Goal: Navigation & Orientation: Find specific page/section

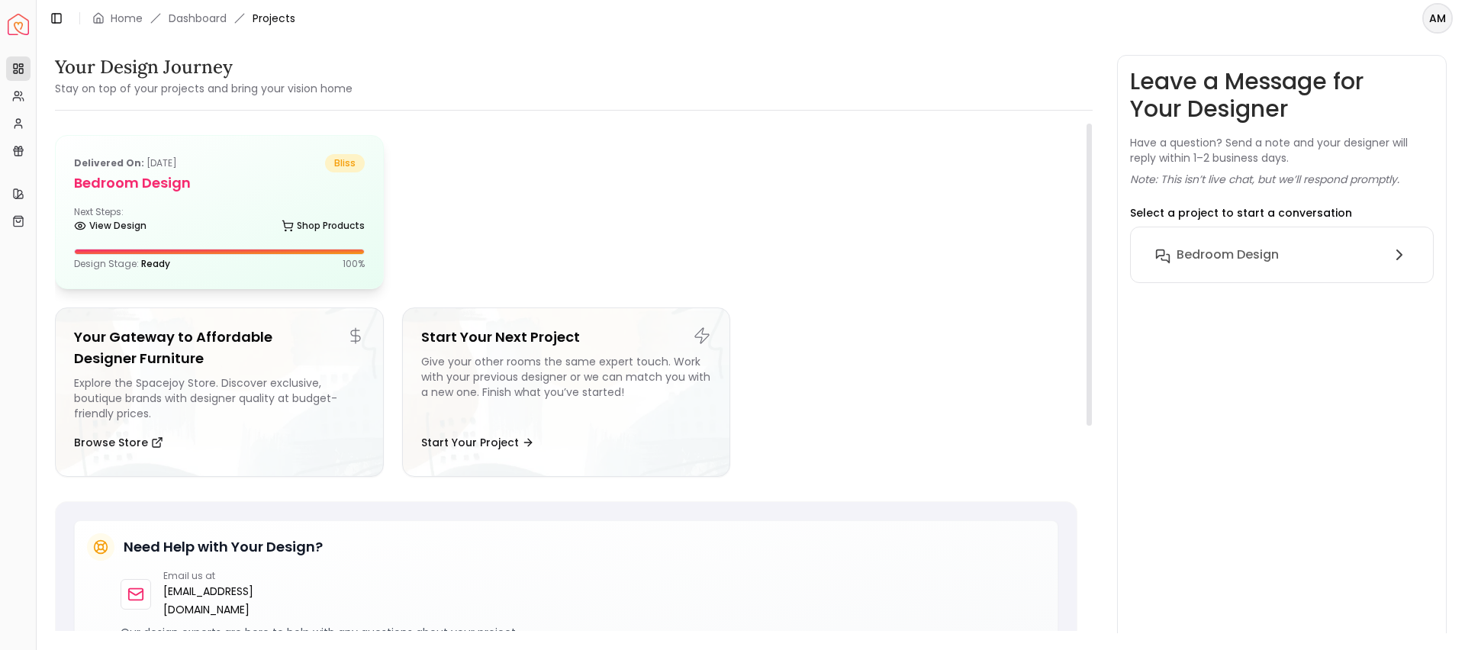
click at [257, 190] on h5 "Bedroom design" at bounding box center [219, 182] width 291 height 21
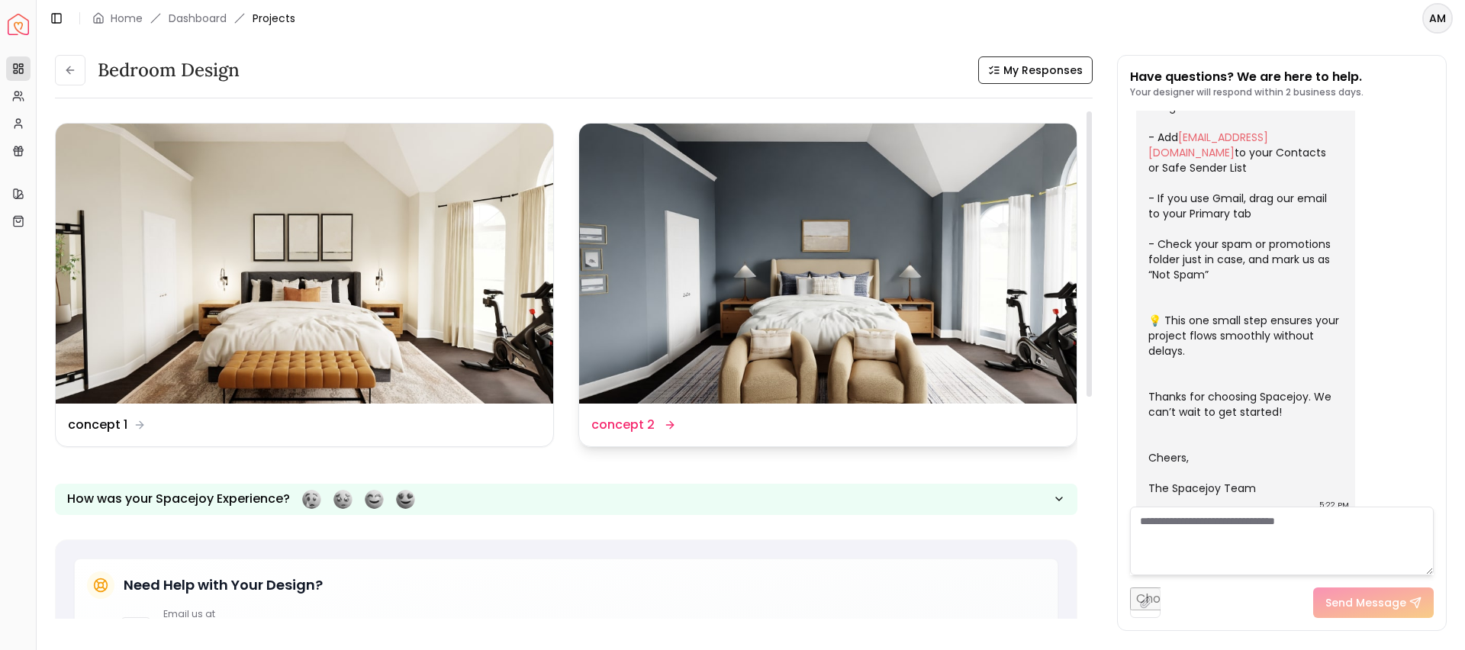
click at [698, 417] on div "Design Name concept 2" at bounding box center [827, 425] width 473 height 18
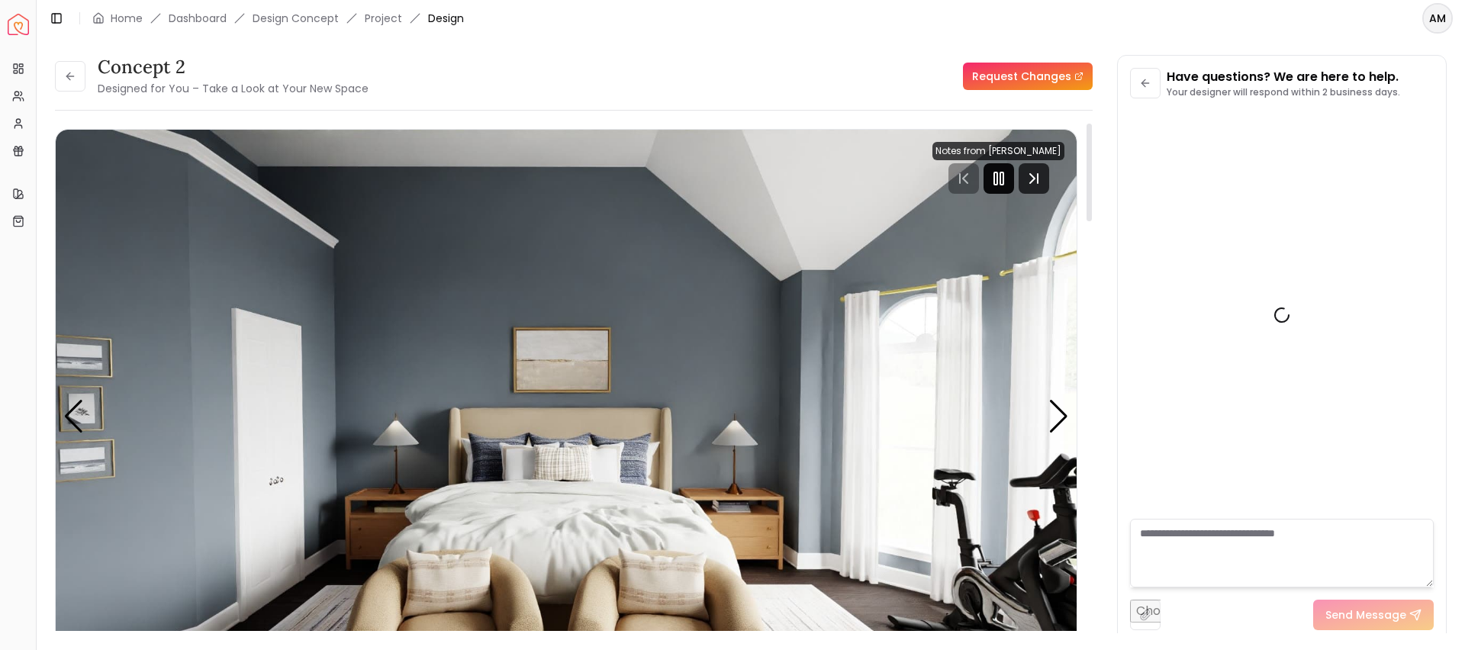
click at [1005, 184] on icon "Pause" at bounding box center [999, 178] width 18 height 18
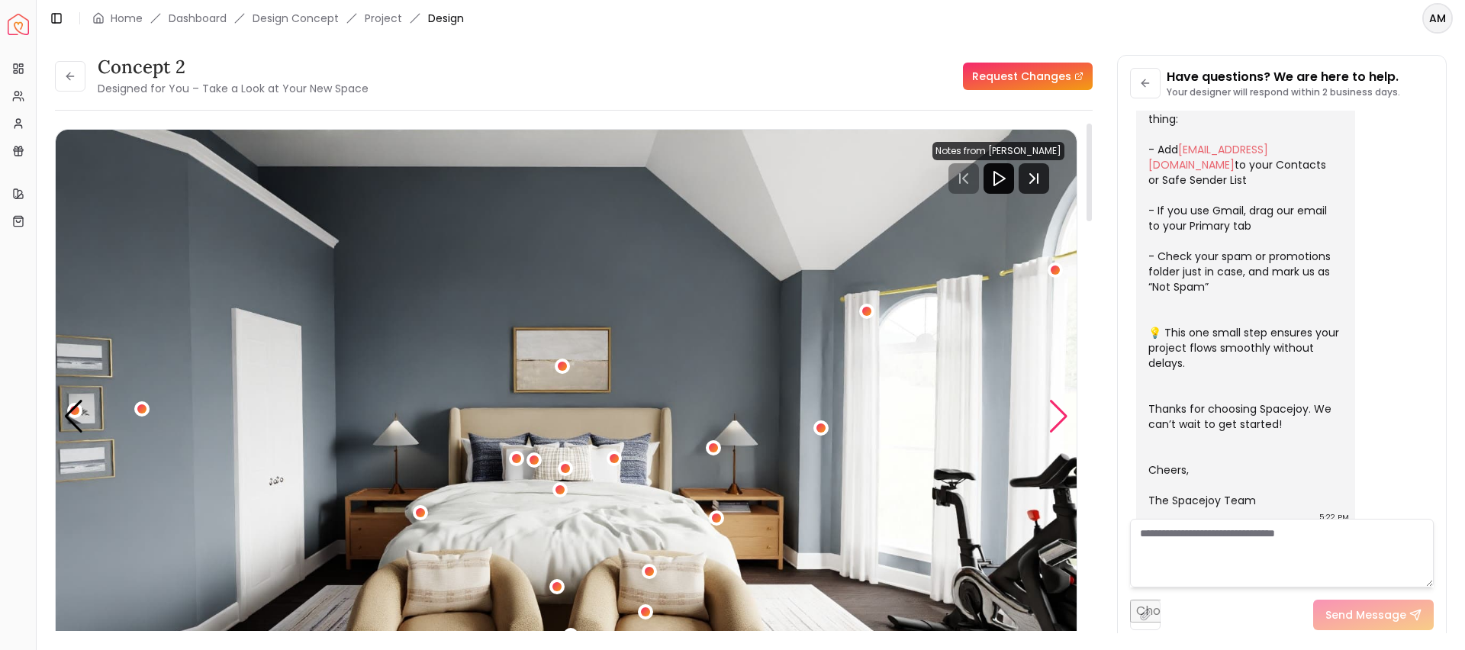
click at [1055, 408] on div "Next slide" at bounding box center [1058, 417] width 21 height 34
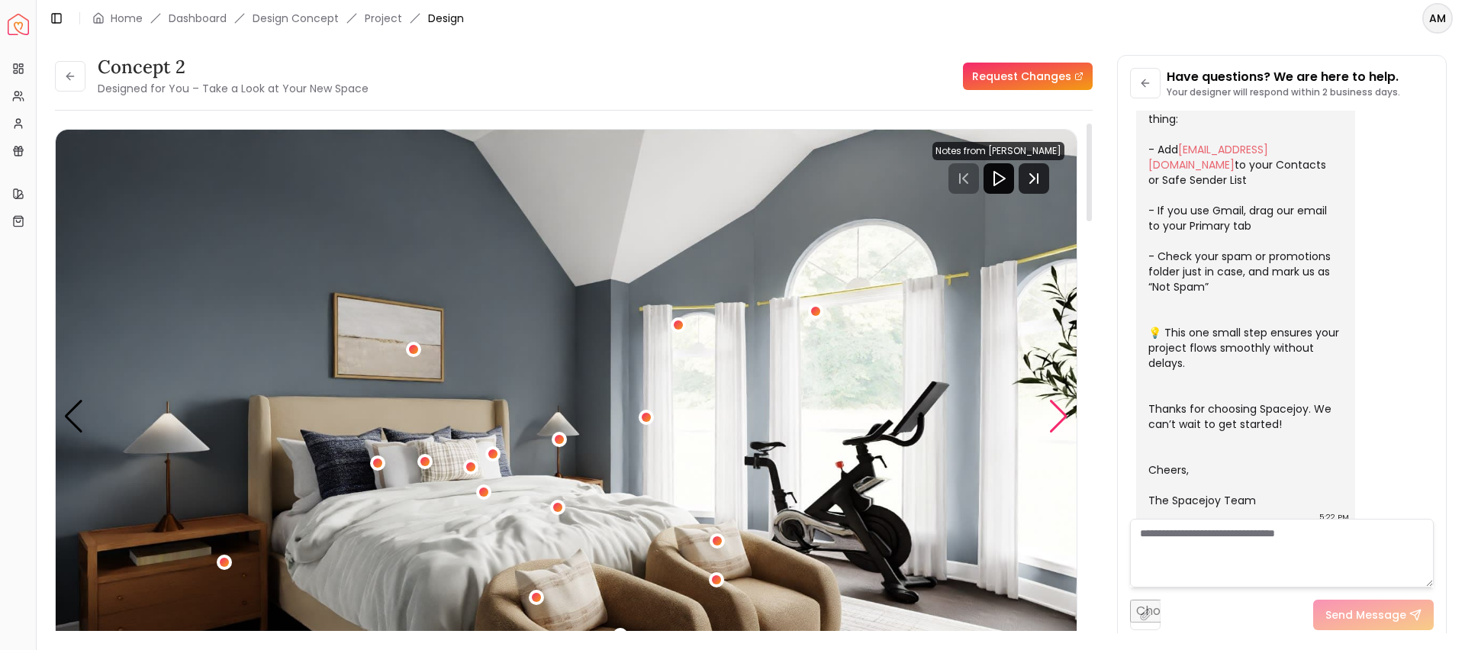
click at [1055, 408] on div "Next slide" at bounding box center [1058, 417] width 21 height 34
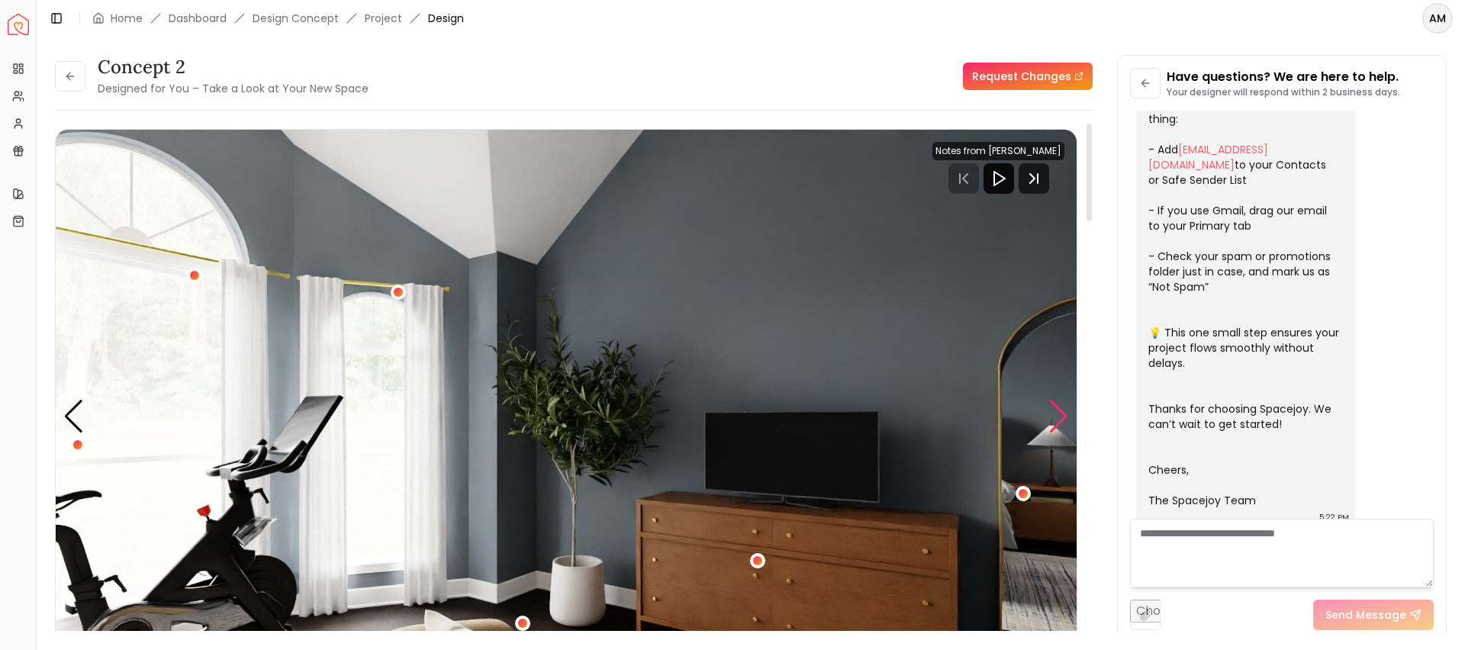
click at [1055, 408] on div "Next slide" at bounding box center [1058, 417] width 21 height 34
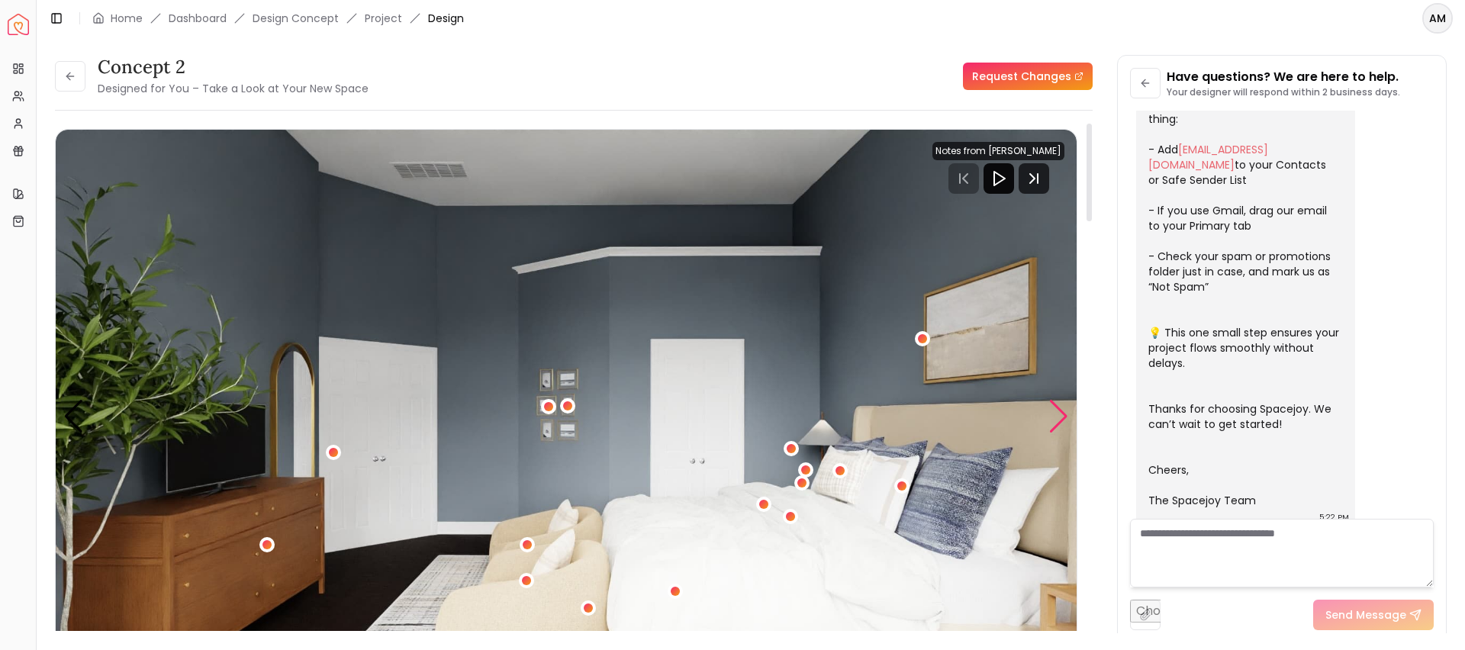
click at [1055, 408] on div "Next slide" at bounding box center [1058, 417] width 21 height 34
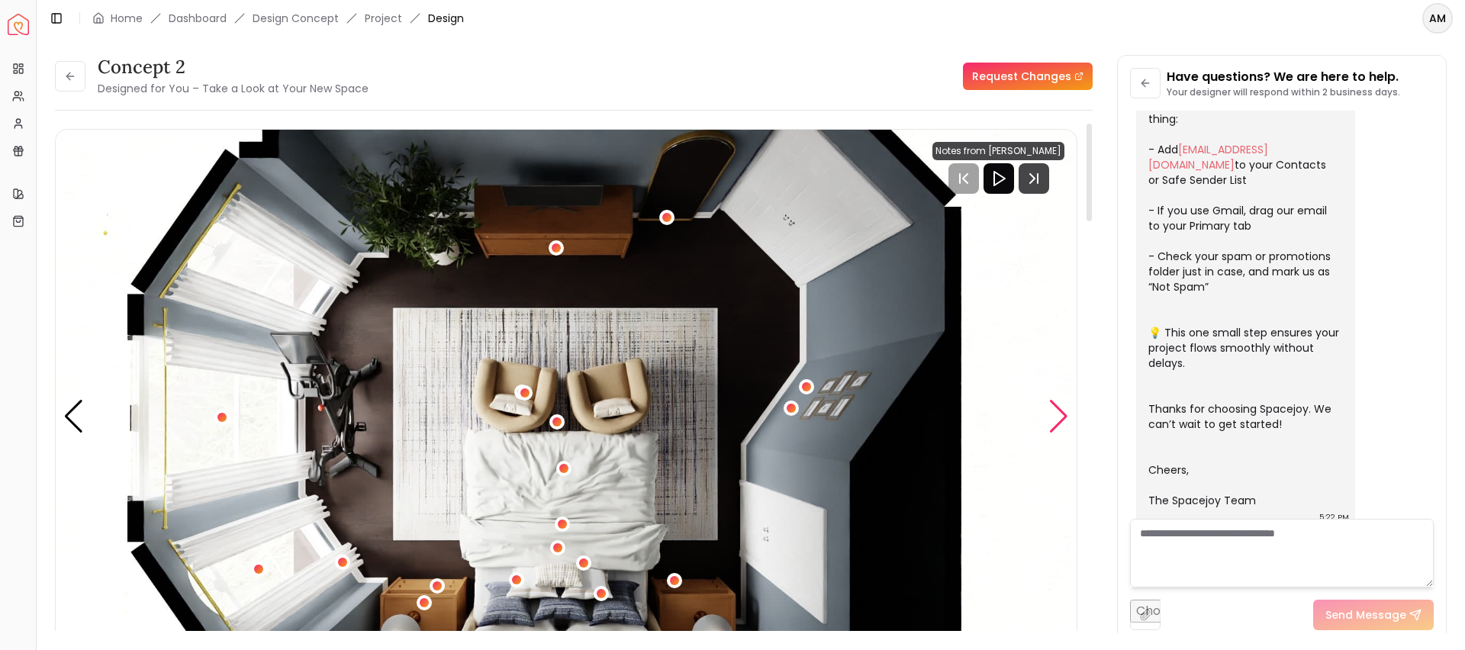
click at [1055, 408] on div "Next slide" at bounding box center [1058, 417] width 21 height 34
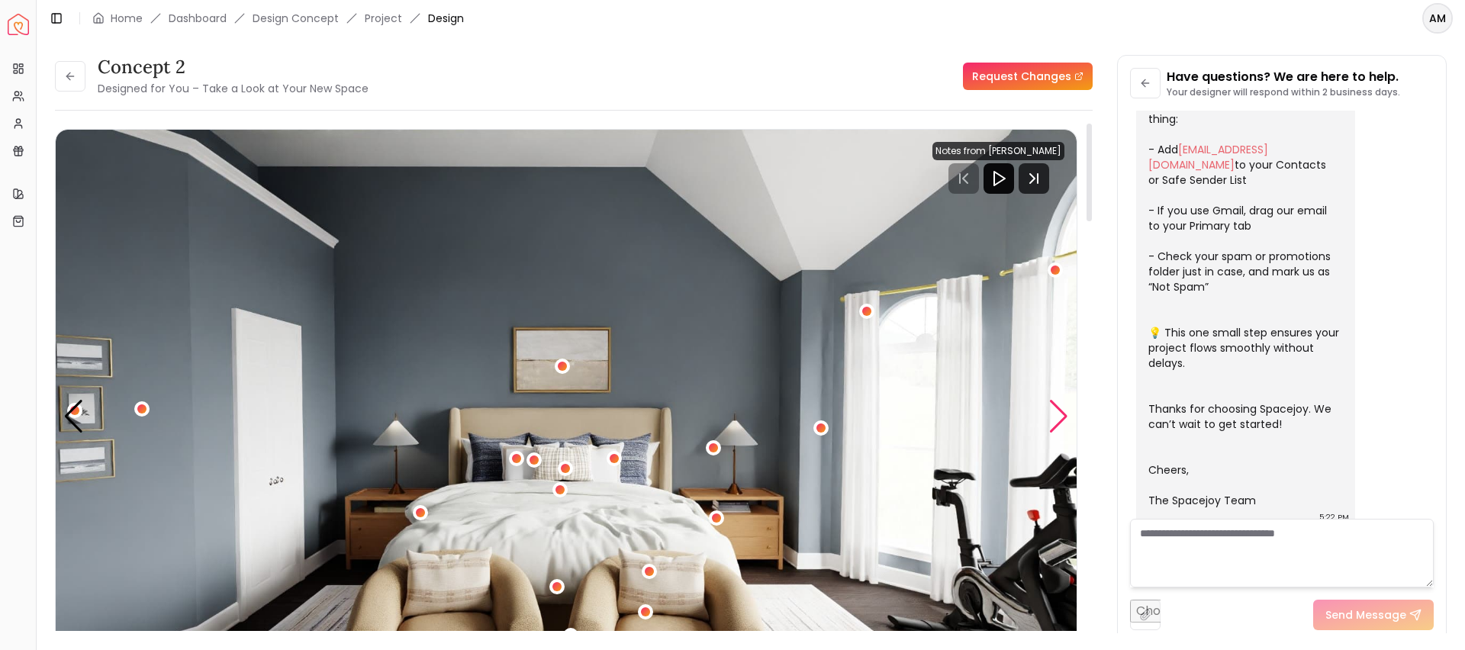
click at [1055, 408] on div "Next slide" at bounding box center [1058, 417] width 21 height 34
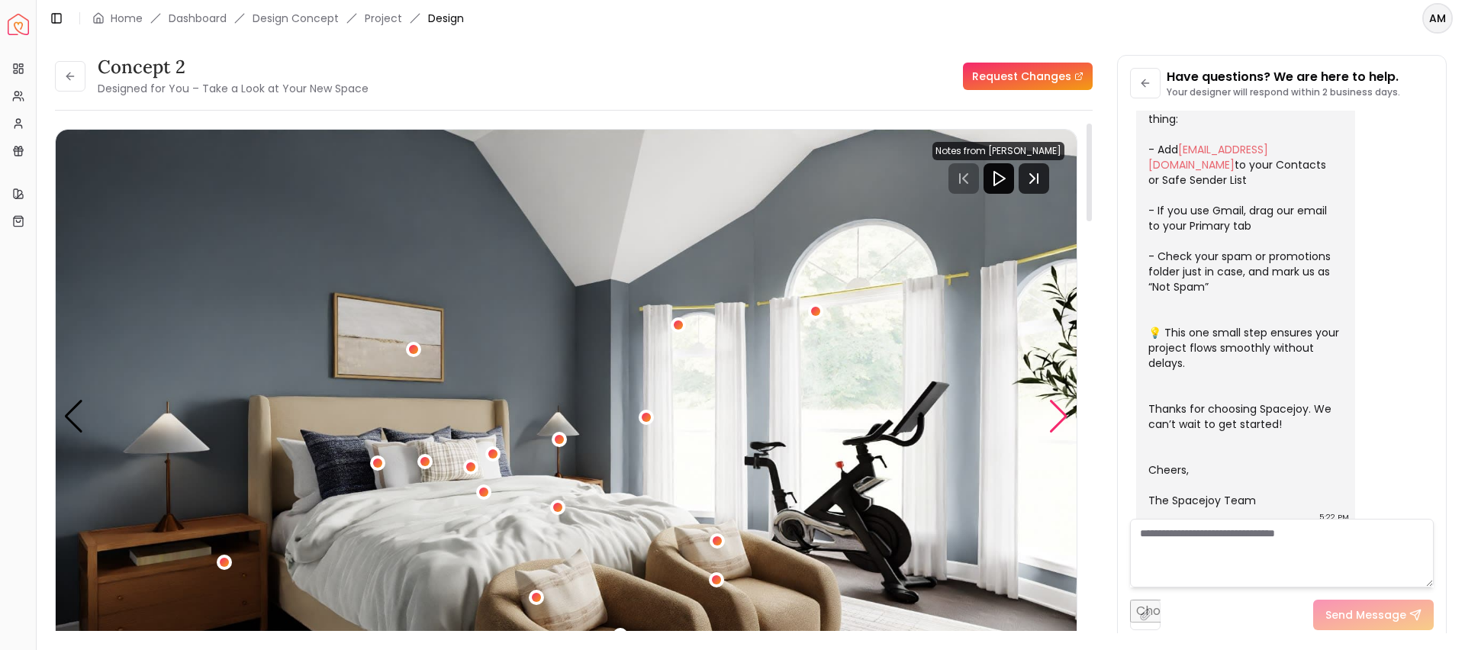
click at [1055, 408] on div "Next slide" at bounding box center [1058, 417] width 21 height 34
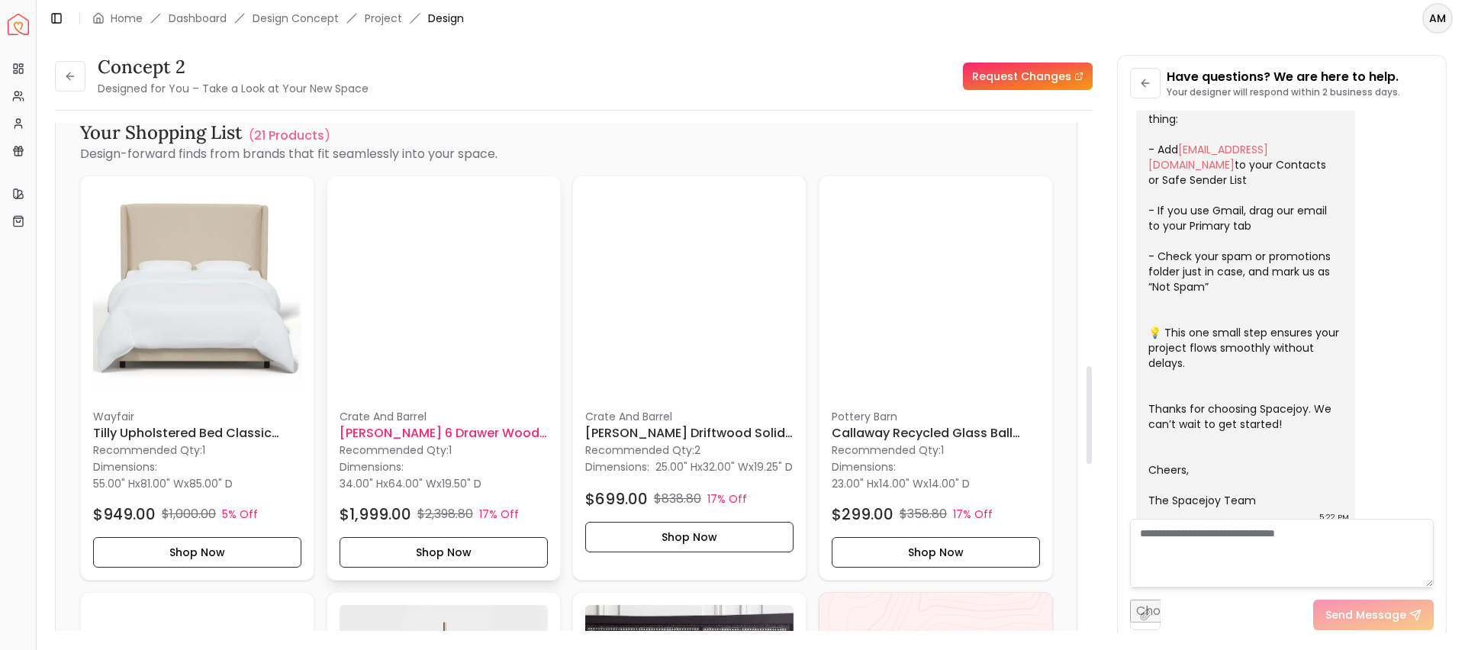
scroll to position [1283, 0]
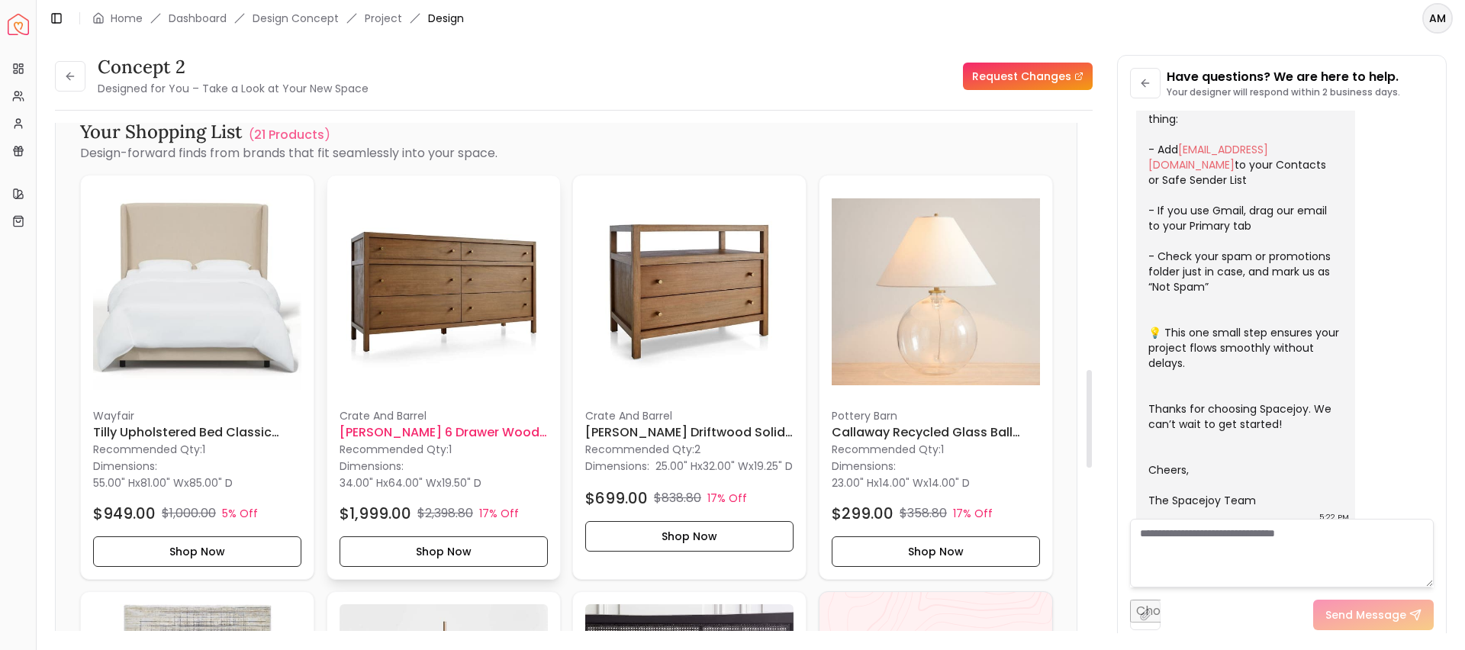
click at [402, 433] on h6 "[PERSON_NAME] 6 Drawer Wood Dresser" at bounding box center [444, 432] width 208 height 18
